Goal: Navigation & Orientation: Find specific page/section

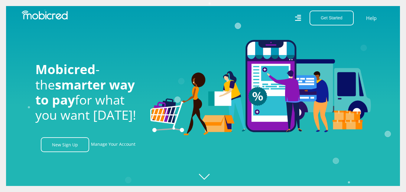
scroll to position [0, 431]
click at [109, 147] on link "Manage Your Account" at bounding box center [113, 144] width 44 height 15
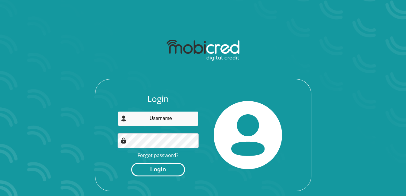
type input "[EMAIL_ADDRESS][DOMAIN_NAME]"
click at [166, 172] on button "Login" at bounding box center [158, 170] width 54 height 14
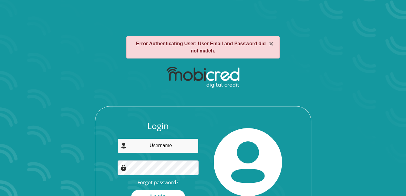
type input "[EMAIL_ADDRESS][DOMAIN_NAME]"
click at [186, 148] on input "barrettkersha2@gmail.com" at bounding box center [158, 146] width 81 height 15
click at [190, 148] on input "barrettkersha2@gmail.com" at bounding box center [158, 146] width 81 height 15
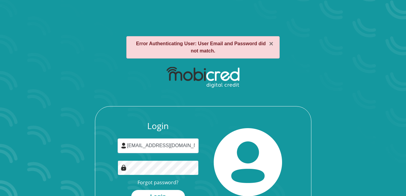
click at [105, 165] on div "Login barrettkersha2@gmail.com Forgot password? Login" at bounding box center [203, 169] width 216 height 97
click at [160, 192] on button "Login" at bounding box center [158, 197] width 54 height 14
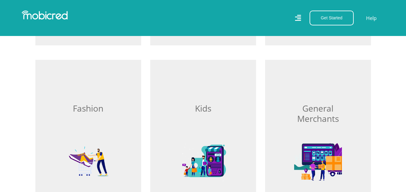
scroll to position [363, 0]
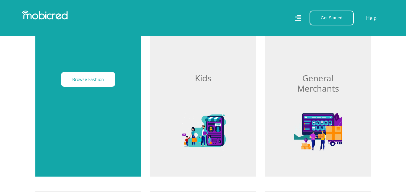
click at [92, 118] on div "Browse Fashion" at bounding box center [88, 103] width 106 height 147
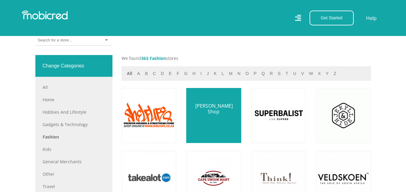
scroll to position [242, 0]
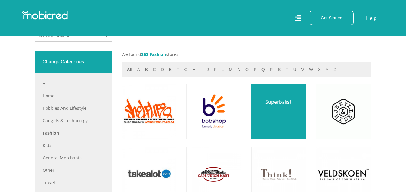
click at [288, 125] on link at bounding box center [278, 111] width 64 height 64
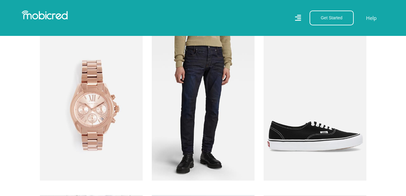
scroll to position [967, 0]
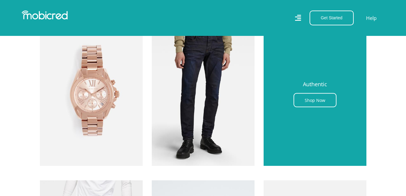
click at [300, 124] on div "Authentic Shop Now" at bounding box center [314, 92] width 103 height 148
click at [308, 101] on link "Shop Now" at bounding box center [314, 100] width 43 height 14
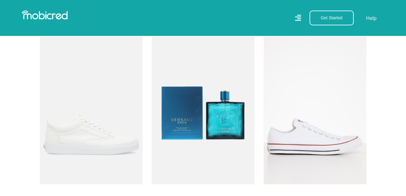
scroll to position [8581, 0]
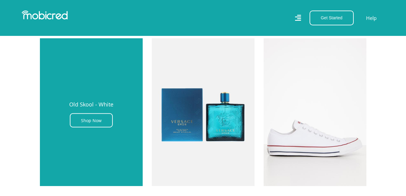
click at [95, 138] on div "Old Skool - White Shop Now" at bounding box center [91, 112] width 103 height 148
click at [93, 121] on link "Shop Now" at bounding box center [91, 121] width 43 height 14
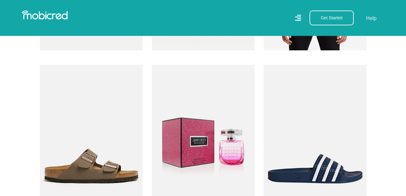
scroll to position [8128, 0]
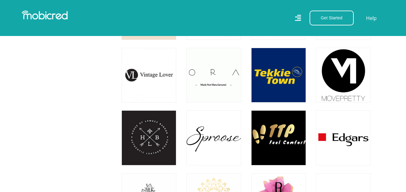
scroll to position [2357, 0]
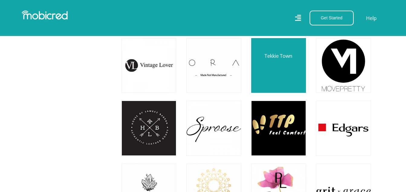
click at [276, 71] on link at bounding box center [278, 65] width 64 height 64
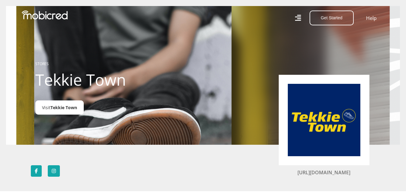
click at [48, 105] on link "Visit Tekkie Town" at bounding box center [59, 108] width 48 height 14
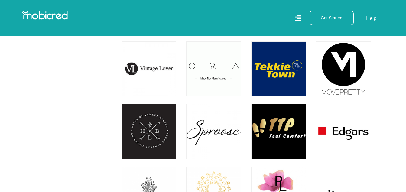
scroll to position [2343, 0]
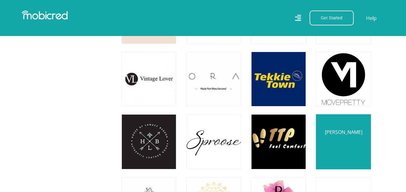
click at [338, 149] on link at bounding box center [343, 141] width 64 height 64
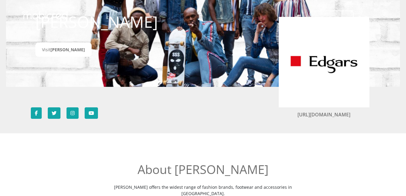
scroll to position [60, 0]
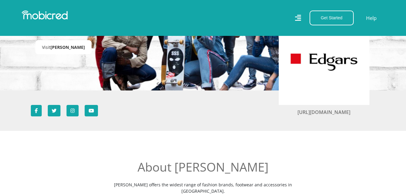
click at [54, 49] on span "[PERSON_NAME]" at bounding box center [67, 47] width 34 height 6
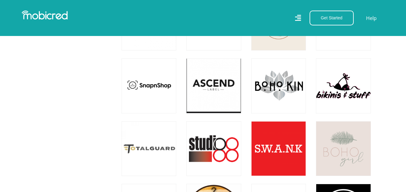
scroll to position [4065, 0]
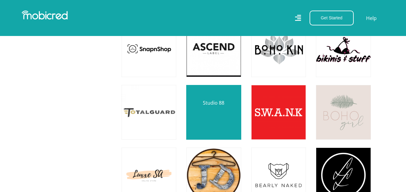
click at [214, 115] on link at bounding box center [213, 112] width 64 height 64
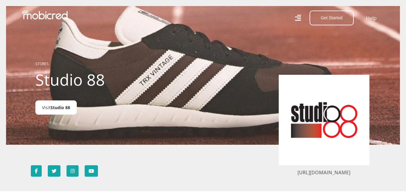
click at [51, 108] on span "Studio 88" at bounding box center [60, 108] width 20 height 6
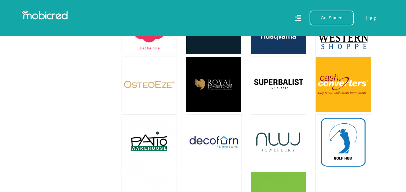
scroll to position [1783, 0]
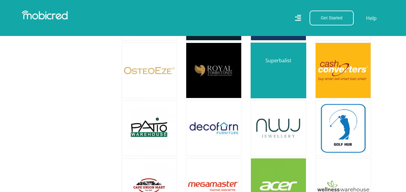
click at [274, 62] on link at bounding box center [278, 70] width 65 height 65
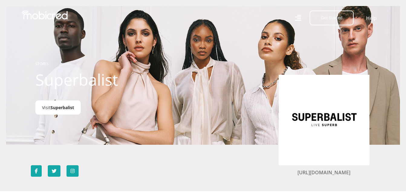
click at [47, 108] on link "Visit Superbalist" at bounding box center [57, 108] width 45 height 14
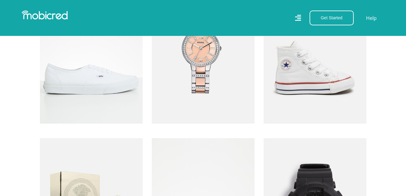
scroll to position [1632, 0]
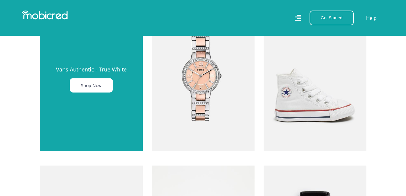
click at [92, 85] on link "Shop Now" at bounding box center [91, 85] width 43 height 14
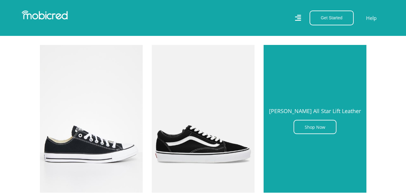
scroll to position [4351, 0]
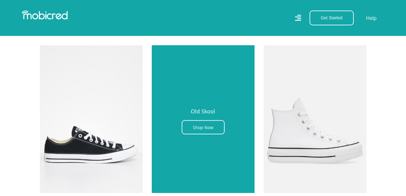
click at [210, 99] on div "Old Skool Shop Now" at bounding box center [203, 119] width 103 height 148
click at [204, 128] on link "Shop Now" at bounding box center [203, 127] width 43 height 14
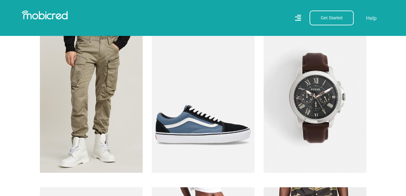
scroll to position [4865, 0]
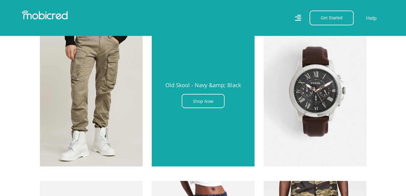
click at [200, 70] on div "Old Skool - Navy &amp; Black Shop Now" at bounding box center [203, 93] width 103 height 148
click at [212, 104] on link "Shop Now" at bounding box center [203, 101] width 43 height 14
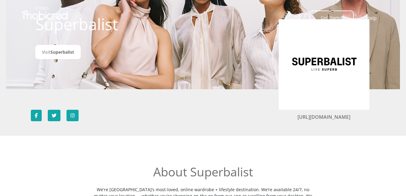
scroll to position [0, 0]
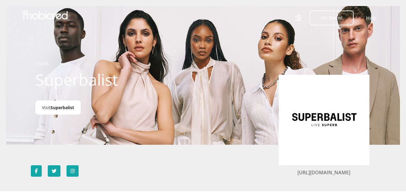
click at [71, 106] on span "Superbalist" at bounding box center [62, 108] width 24 height 6
click at [53, 106] on span "Superbalist" at bounding box center [62, 108] width 24 height 6
click at [60, 108] on span "Superbalist" at bounding box center [62, 108] width 24 height 6
click at [69, 110] on span "Superbalist" at bounding box center [62, 108] width 24 height 6
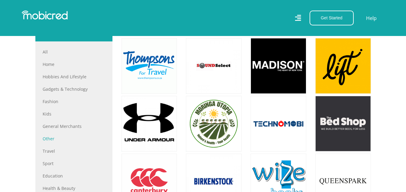
scroll to position [242, 0]
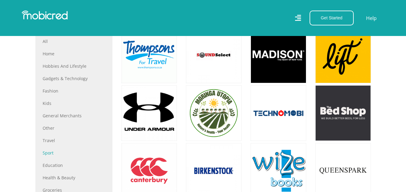
click at [49, 153] on link "Sport" at bounding box center [74, 153] width 63 height 6
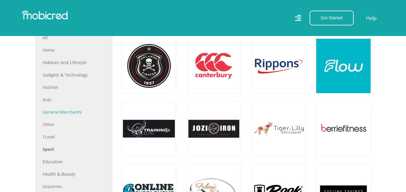
scroll to position [302, 0]
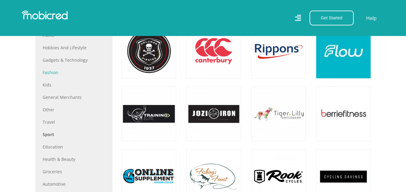
click at [49, 72] on link "Fashion" at bounding box center [74, 72] width 63 height 6
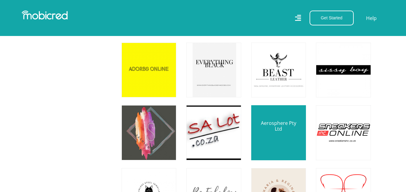
scroll to position [3898, 0]
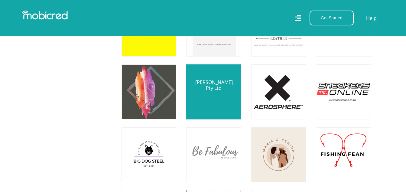
click at [200, 106] on link at bounding box center [213, 92] width 64 height 64
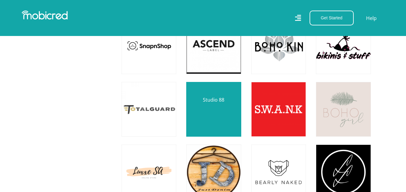
scroll to position [4079, 0]
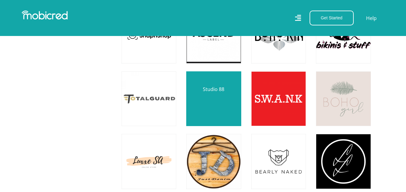
click at [220, 106] on link at bounding box center [213, 98] width 64 height 64
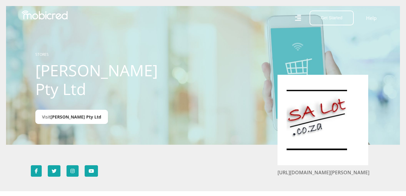
click at [58, 114] on span "[PERSON_NAME] Pty Ltd" at bounding box center [75, 117] width 51 height 6
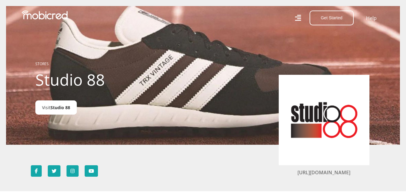
click at [57, 109] on span "Studio 88" at bounding box center [60, 108] width 20 height 6
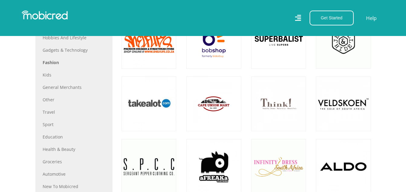
scroll to position [302, 0]
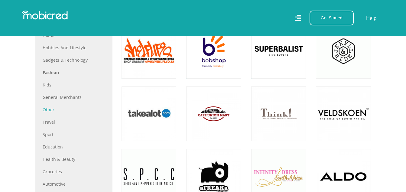
click at [48, 111] on link "Other" at bounding box center [74, 109] width 63 height 6
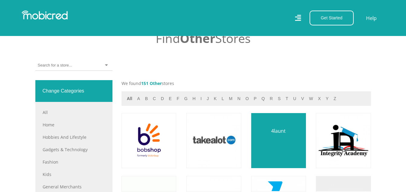
scroll to position [212, 0]
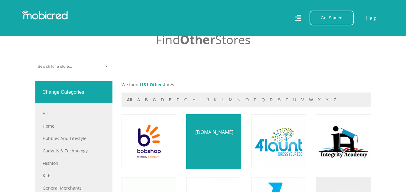
click at [219, 144] on link at bounding box center [213, 141] width 64 height 64
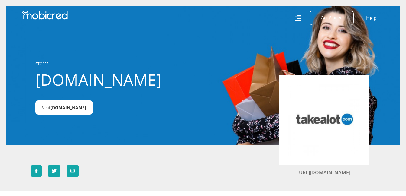
click at [53, 109] on span "[DOMAIN_NAME]" at bounding box center [68, 108] width 36 height 6
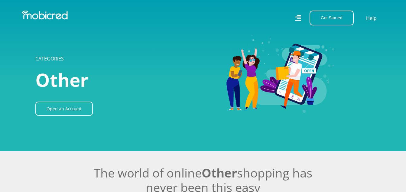
scroll to position [212, 0]
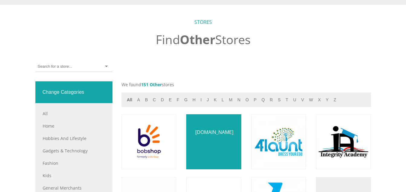
click at [222, 137] on link at bounding box center [213, 141] width 64 height 64
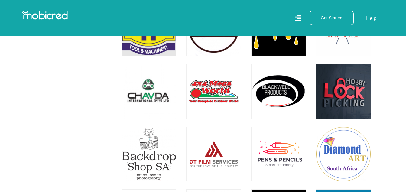
scroll to position [1783, 0]
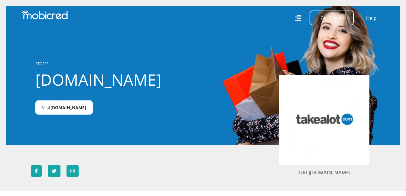
click at [49, 109] on link "Visit [DOMAIN_NAME]" at bounding box center [63, 108] width 57 height 14
